Goal: Navigation & Orientation: Find specific page/section

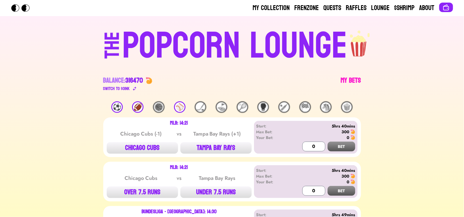
click at [358, 81] on link "My Bets" at bounding box center [351, 84] width 20 height 16
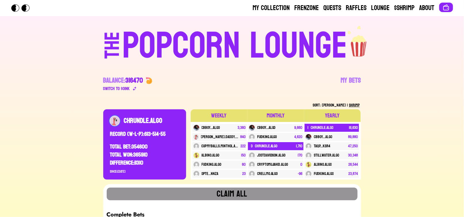
click at [225, 50] on div "POPCORN LOUNGE" at bounding box center [234, 46] width 225 height 37
